Goal: Task Accomplishment & Management: Complete application form

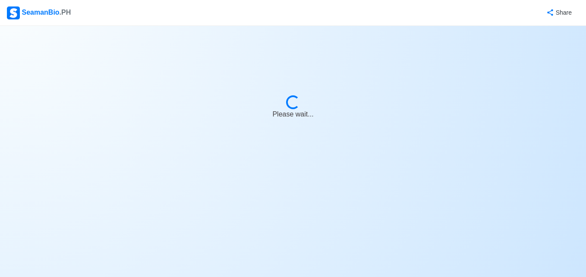
select select "3rd Engineer"
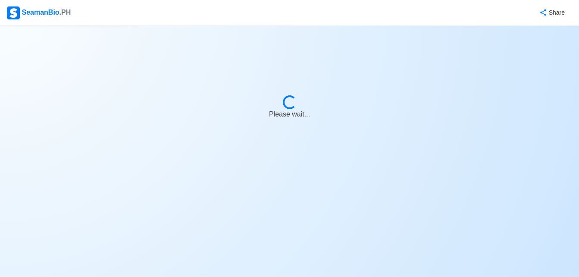
select select "3rd Engineer"
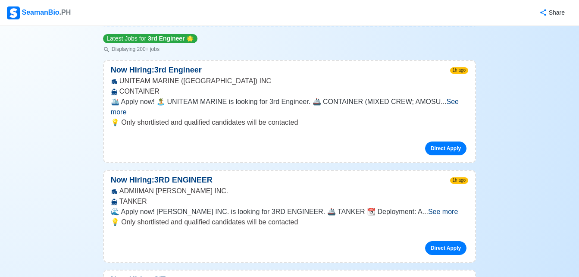
scroll to position [88, 0]
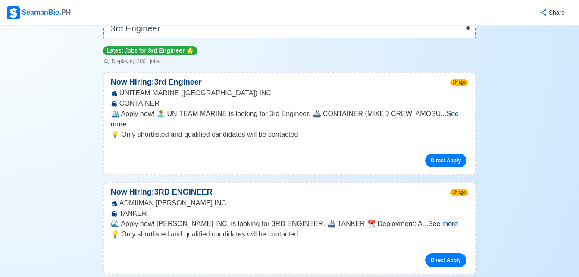
click at [445, 116] on span "See more" at bounding box center [285, 119] width 348 height 18
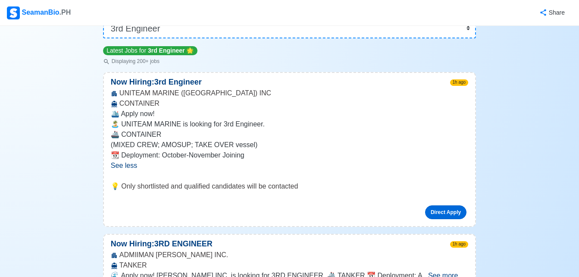
click at [448, 209] on link "Direct Apply" at bounding box center [445, 212] width 41 height 14
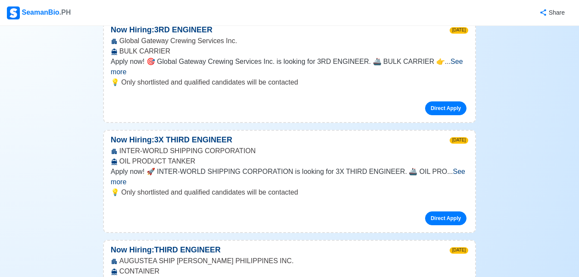
scroll to position [0, 0]
